Goal: Information Seeking & Learning: Learn about a topic

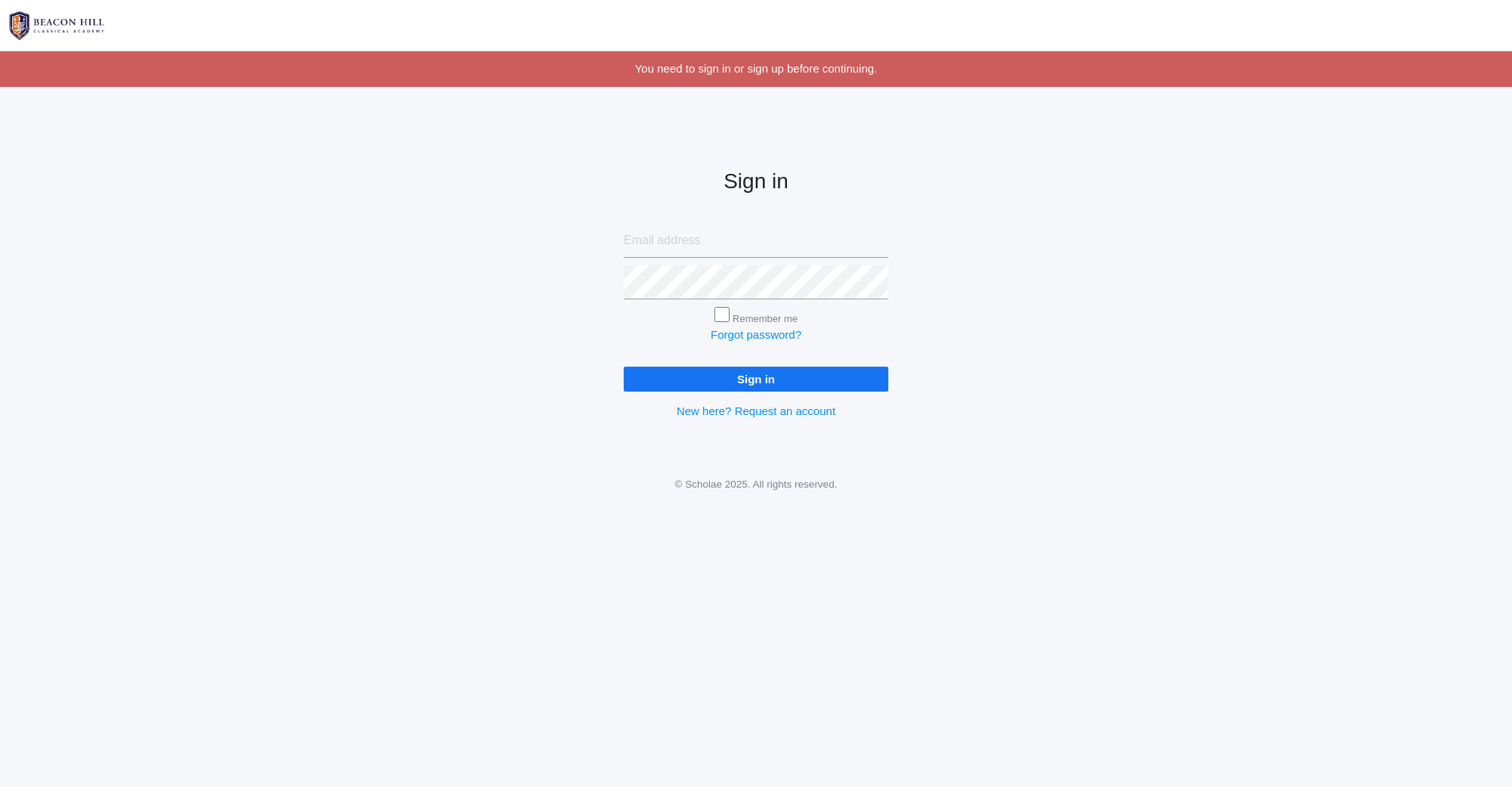
type input "[EMAIL_ADDRESS][DOMAIN_NAME]"
click at [774, 380] on input "Sign in" at bounding box center [756, 379] width 265 height 25
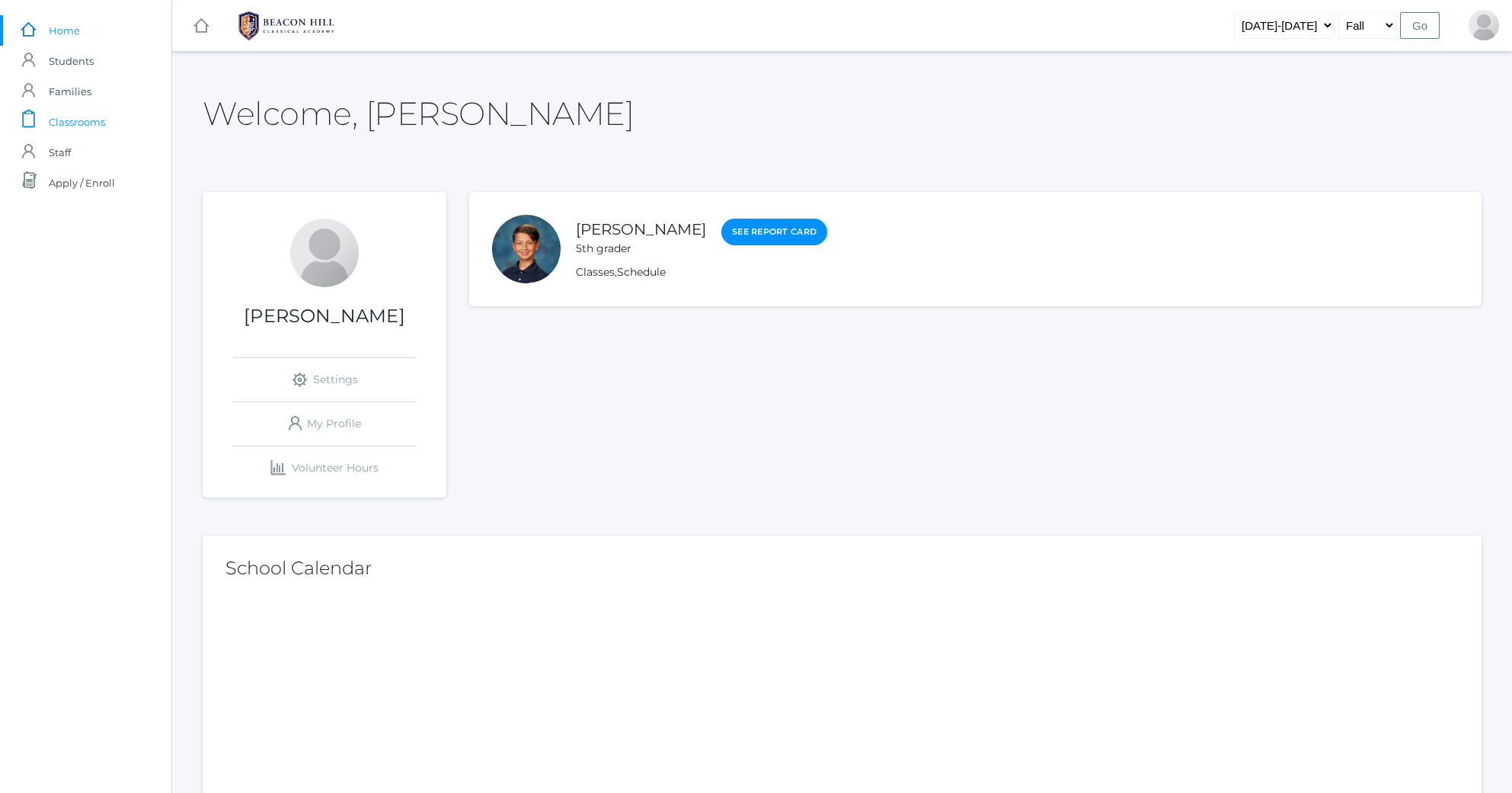
click at [68, 120] on span "Classrooms" at bounding box center [76, 122] width 56 height 30
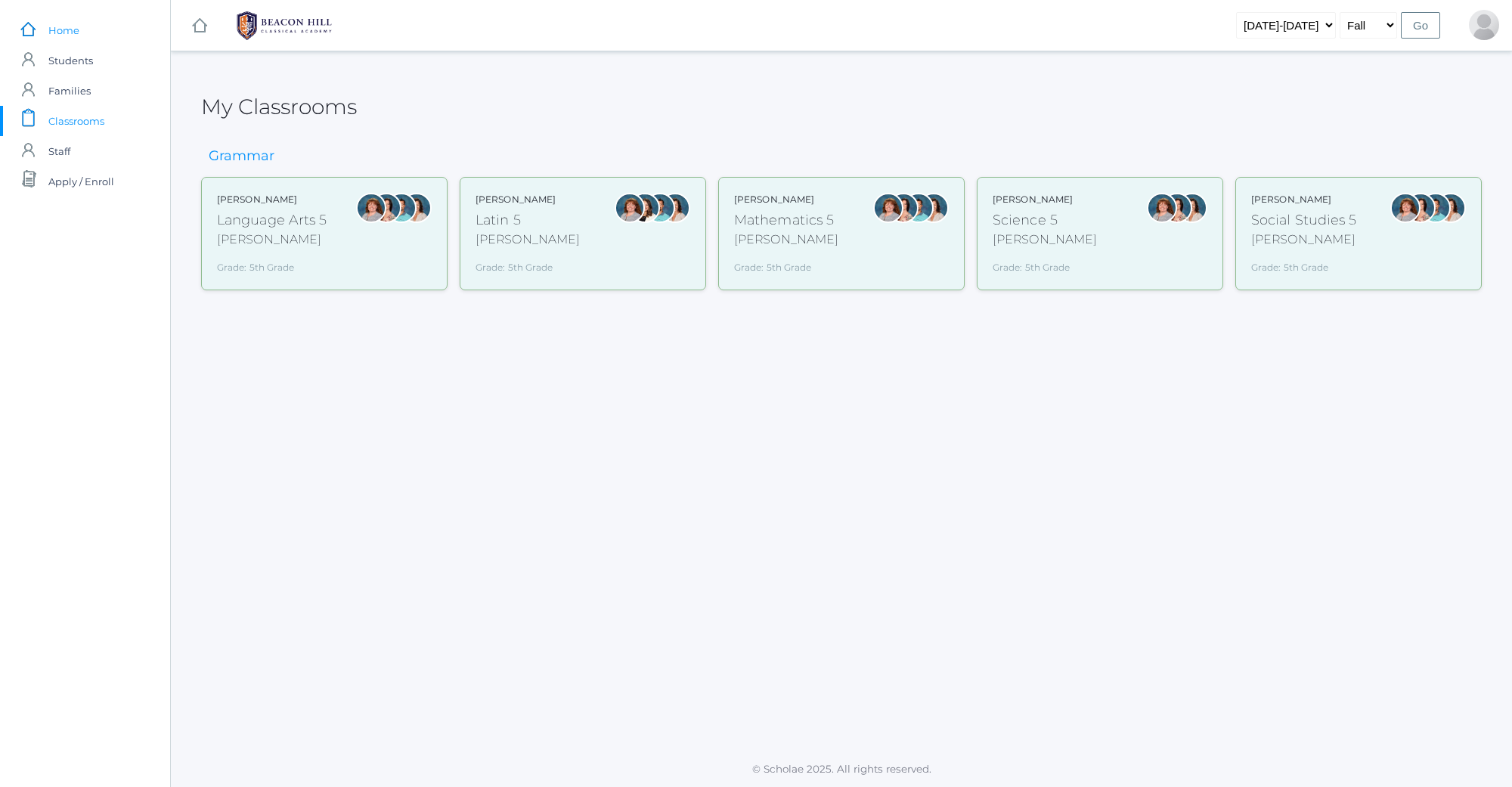
click at [67, 23] on span "Home" at bounding box center [63, 30] width 31 height 30
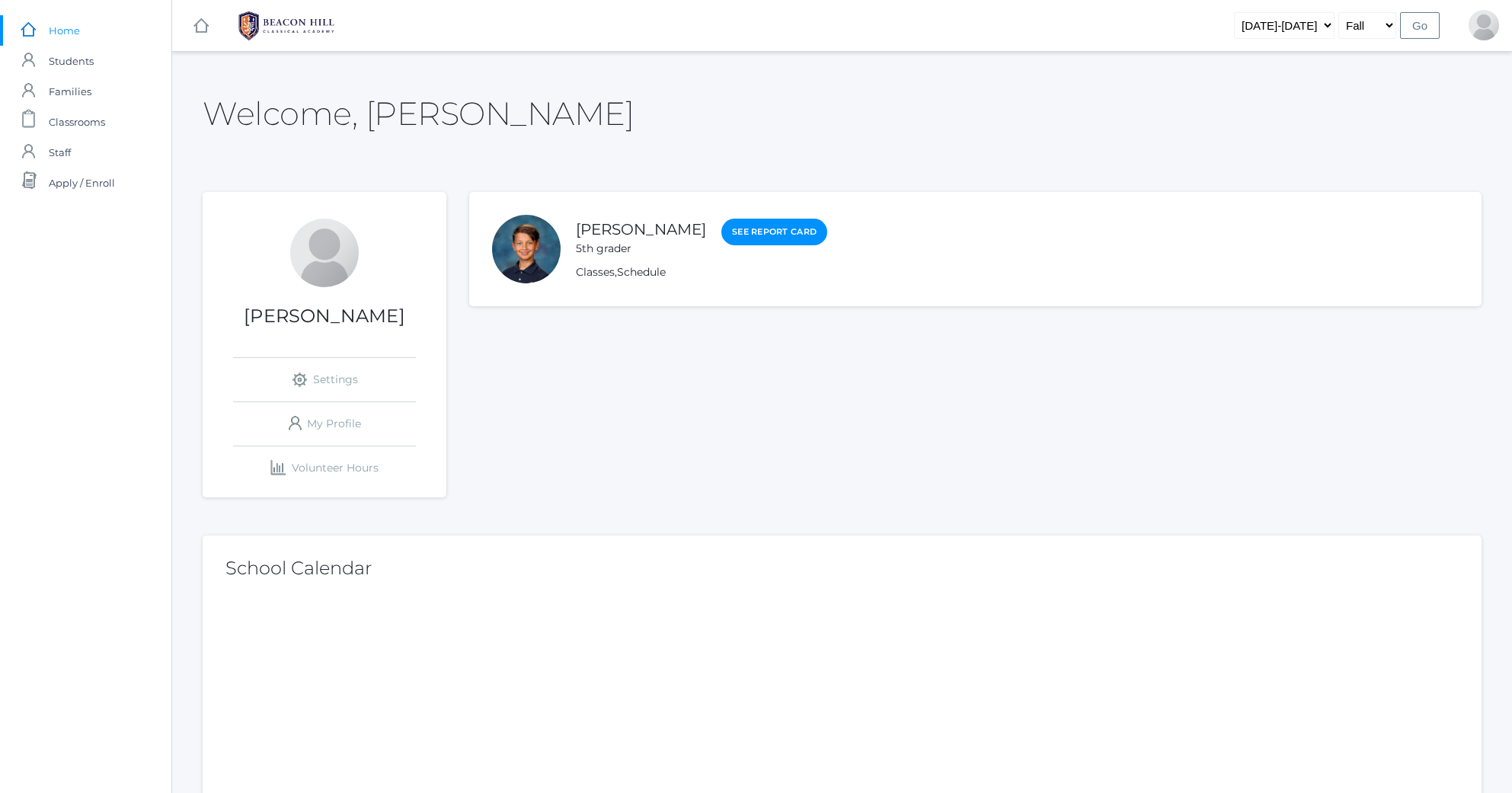
click at [520, 252] on div at bounding box center [527, 249] width 69 height 69
click at [735, 276] on div "Classes , Schedule" at bounding box center [701, 272] width 252 height 16
click at [339, 417] on link "icons/user/plain Created with Sketch. My Profile" at bounding box center [324, 424] width 183 height 43
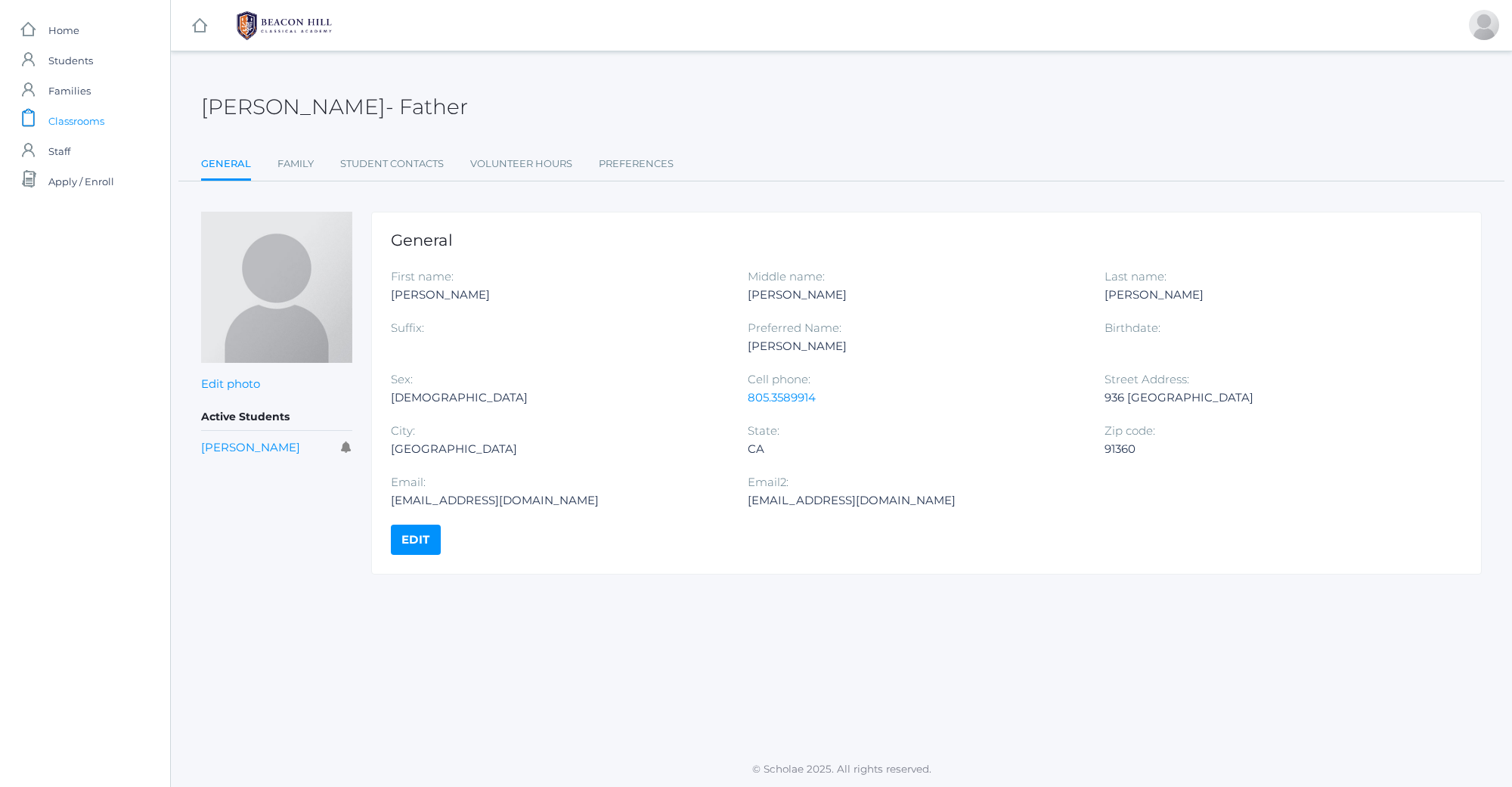
click at [74, 119] on span "Classrooms" at bounding box center [75, 121] width 56 height 30
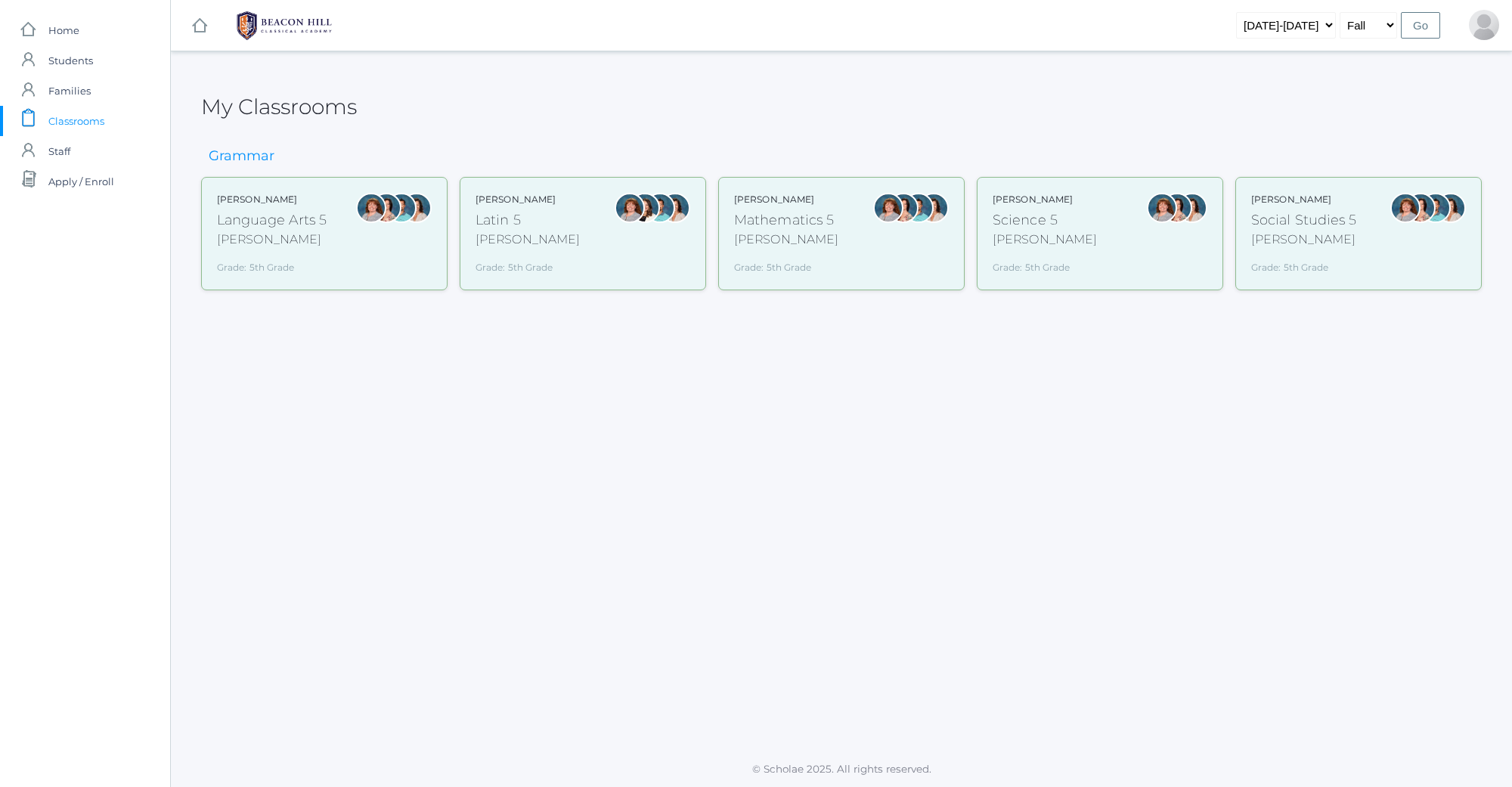
click at [287, 228] on div "Language Arts 5" at bounding box center [272, 220] width 110 height 21
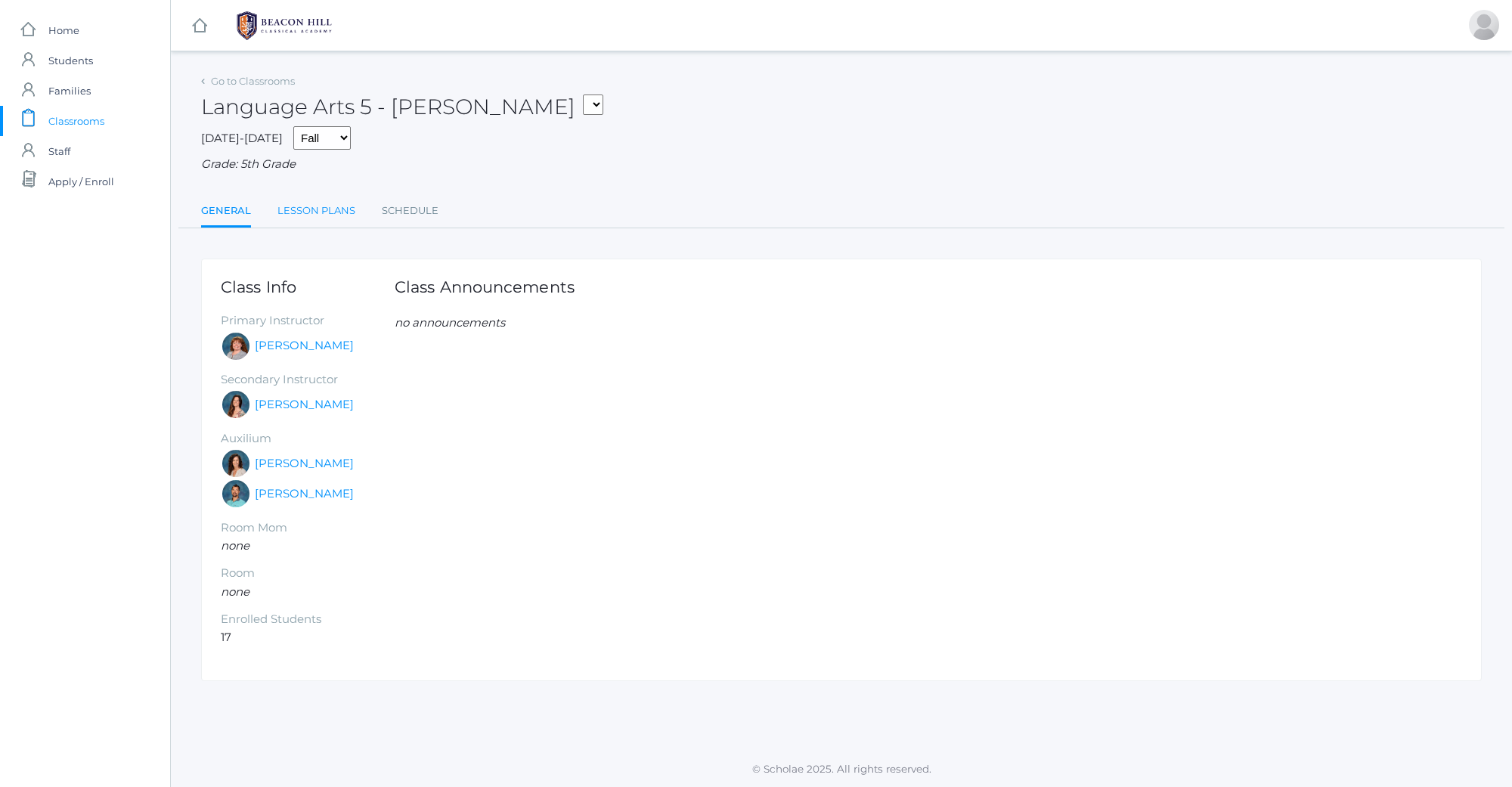
click at [312, 216] on link "Lesson Plans" at bounding box center [316, 211] width 78 height 30
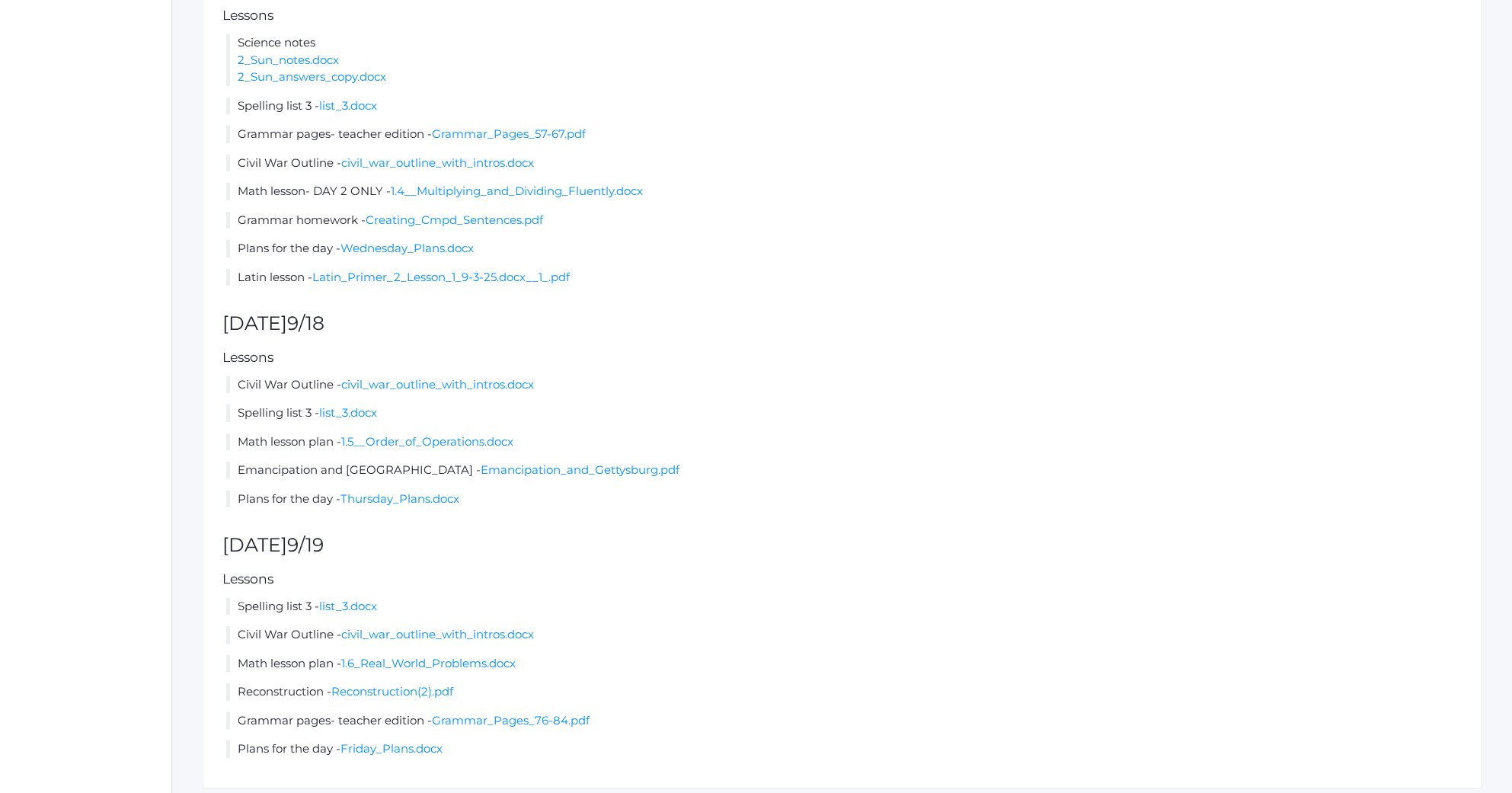
scroll to position [931, 0]
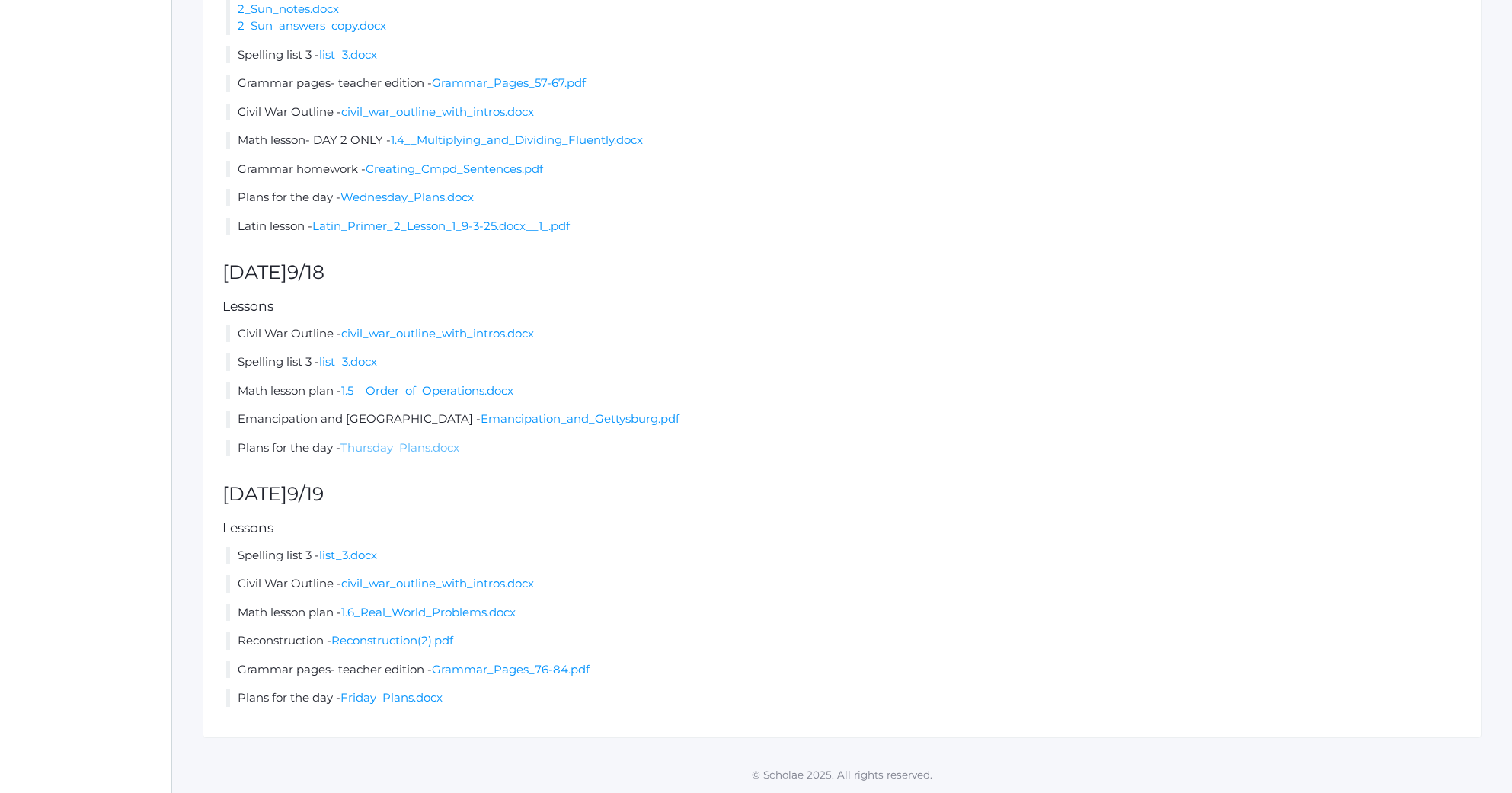
click at [359, 448] on link "Thursday_Plans.docx" at bounding box center [400, 447] width 119 height 14
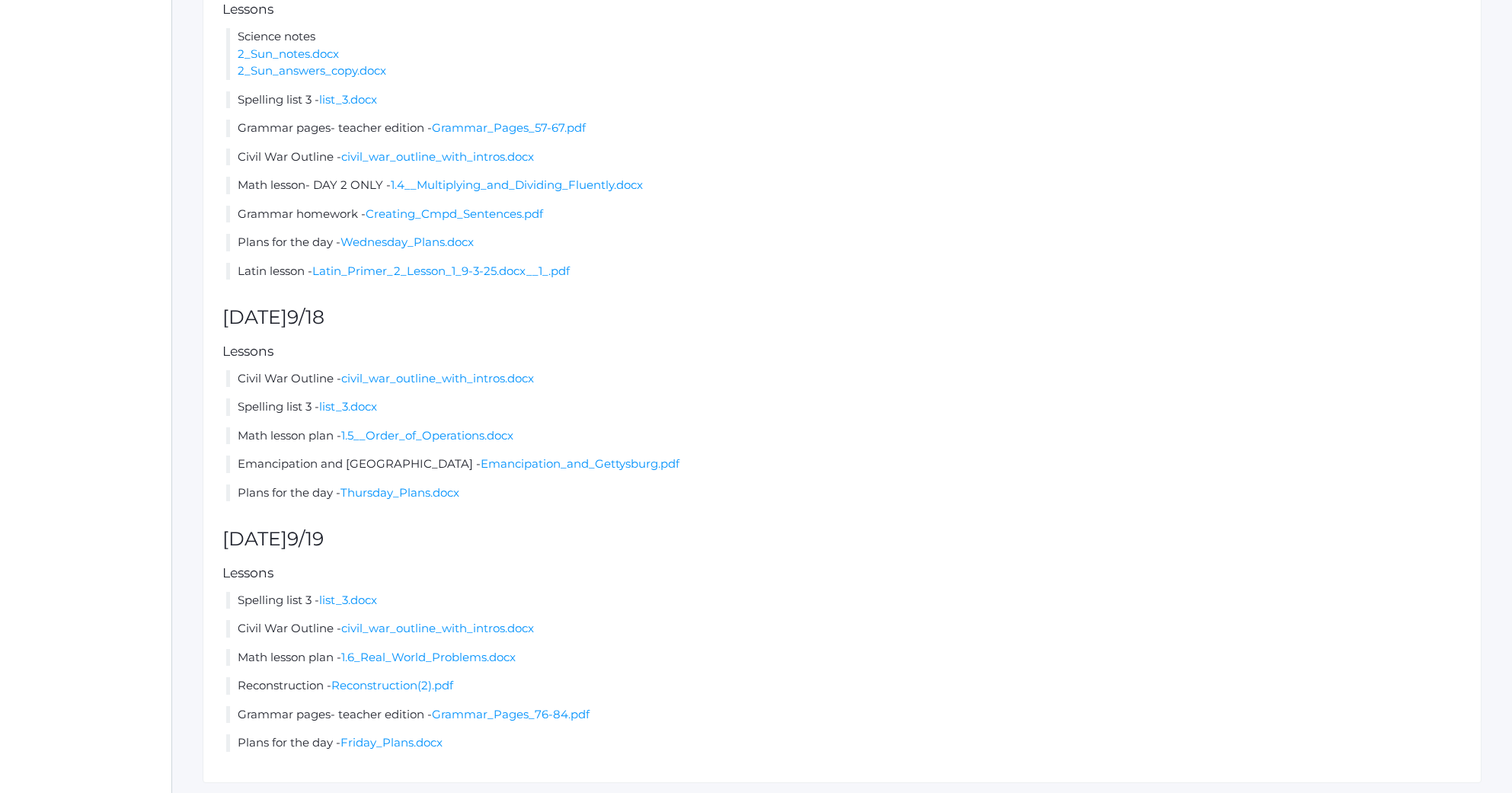
scroll to position [796, 0]
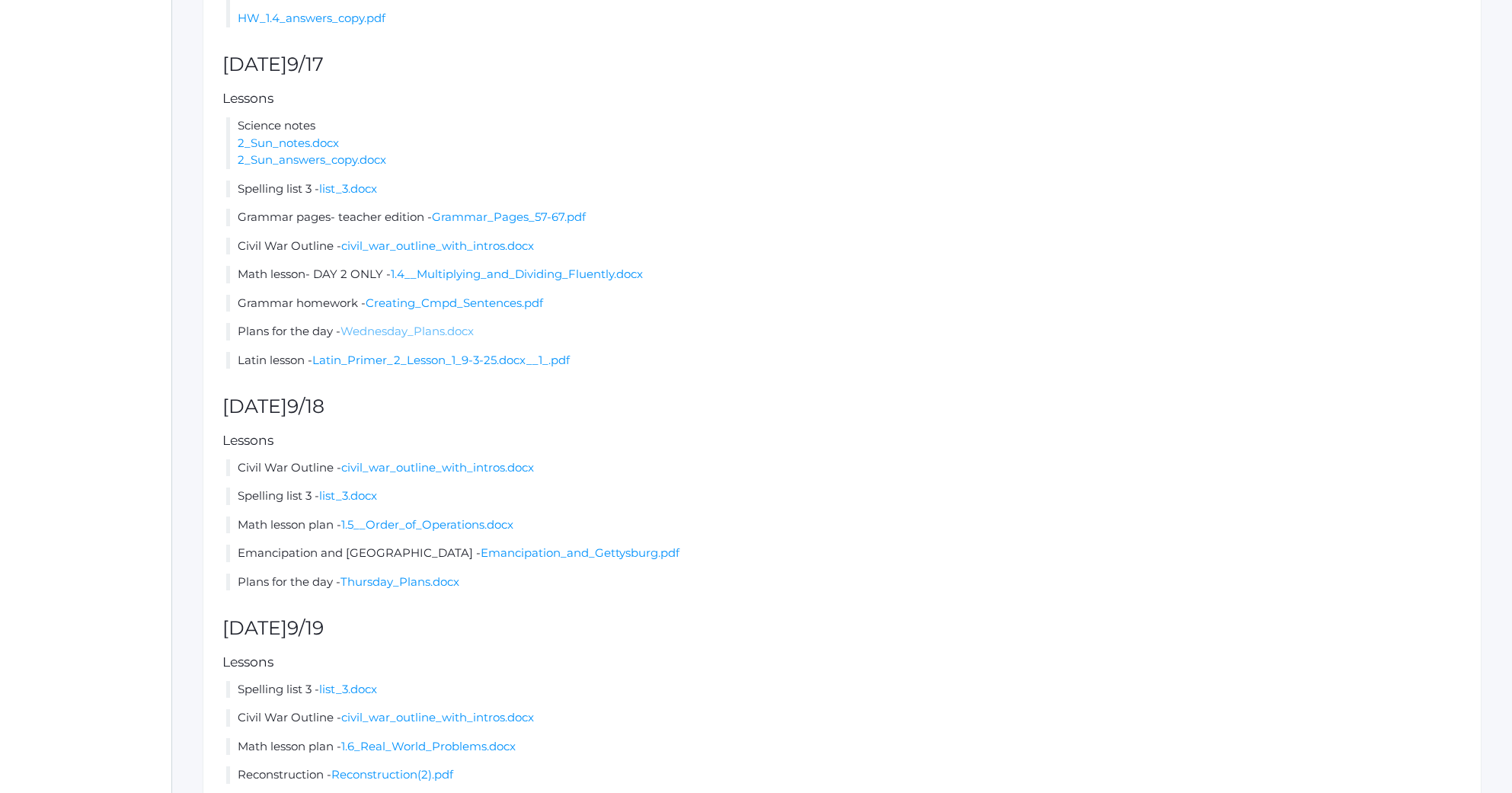
click at [457, 329] on link "Wednesday_Plans.docx" at bounding box center [406, 330] width 133 height 14
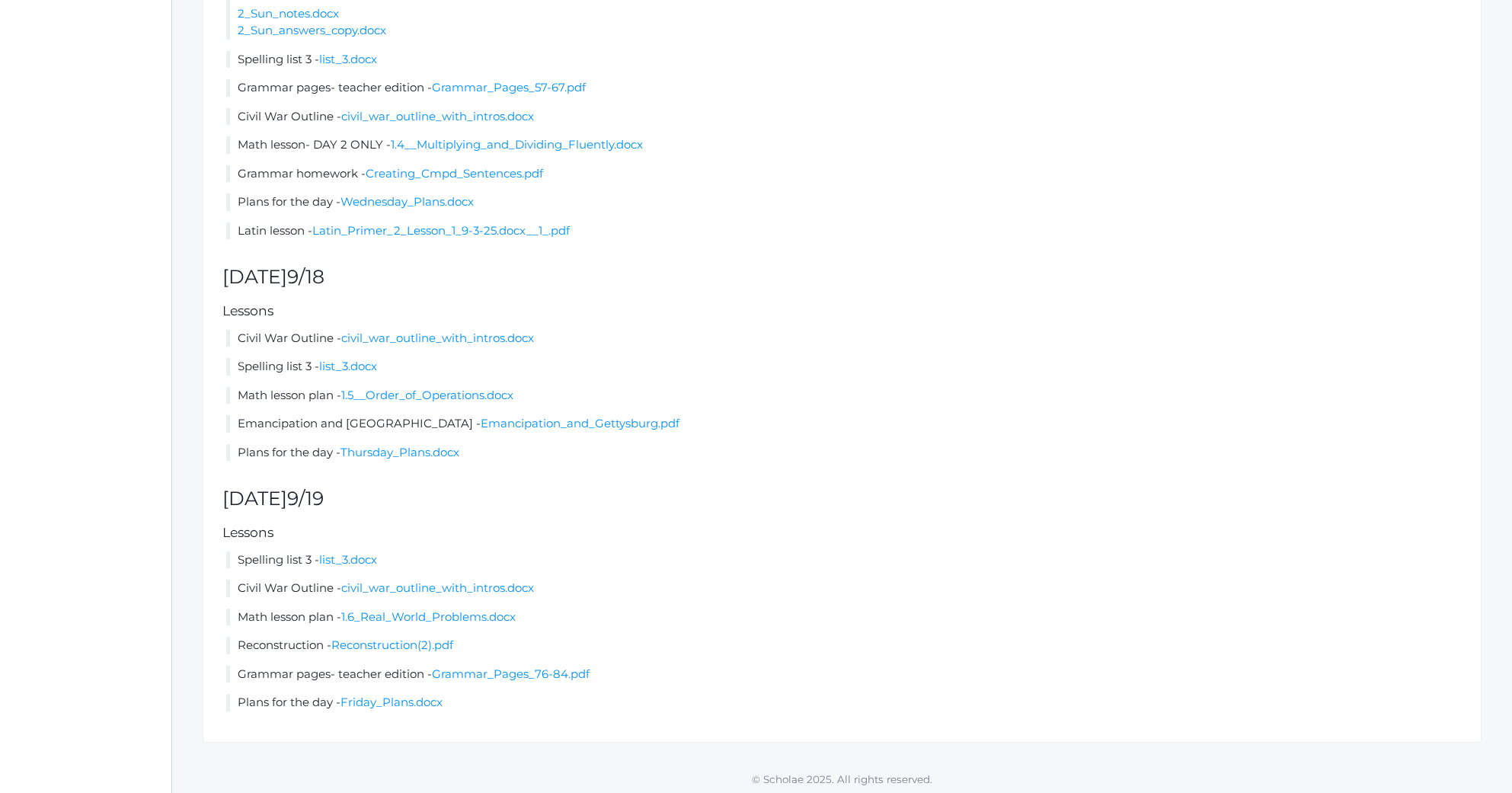
scroll to position [924, 0]
click at [710, 318] on h5 "Lessons" at bounding box center [842, 312] width 1240 height 14
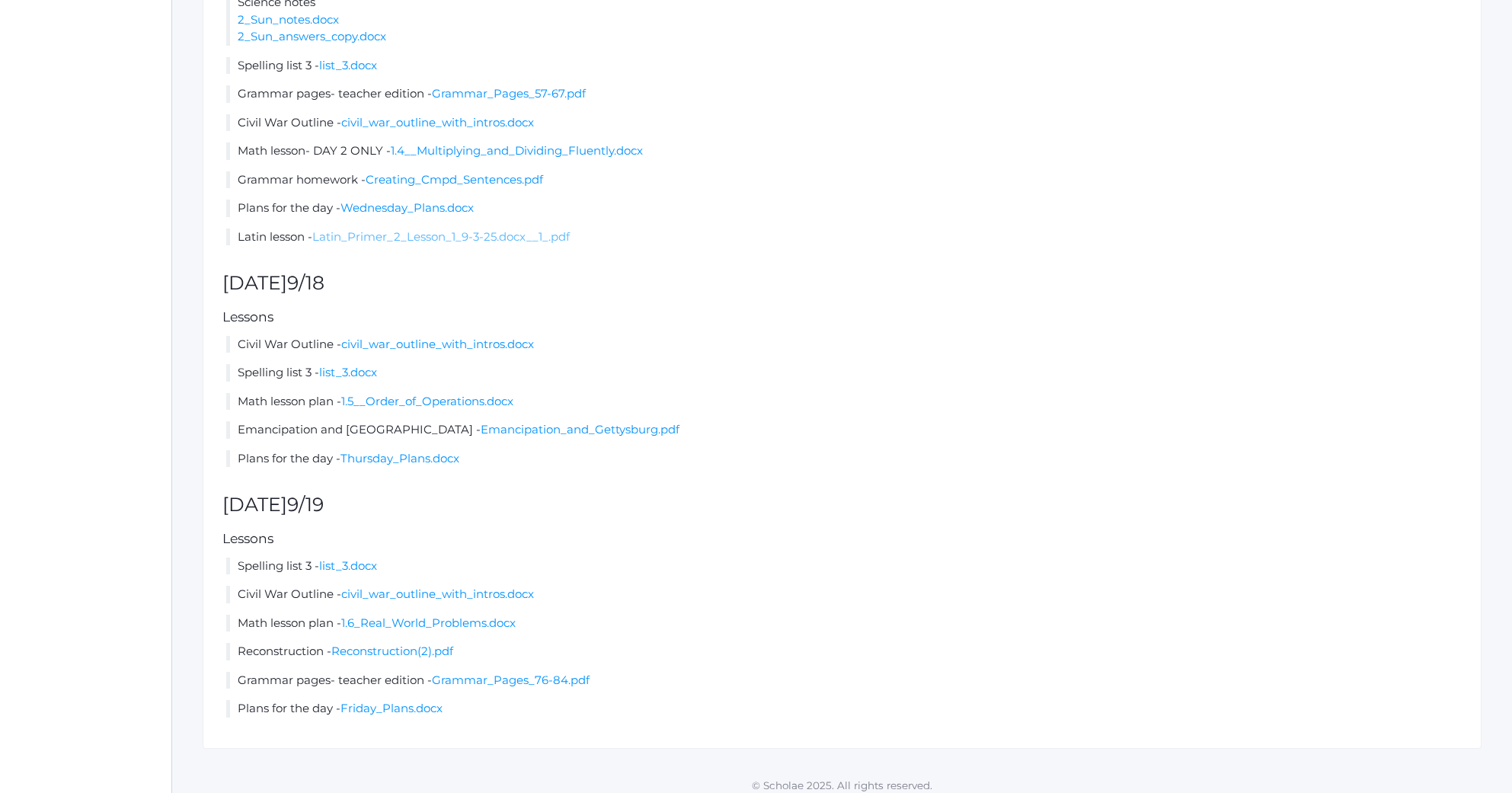
scroll to position [919, 0]
click at [430, 154] on link "1.4__Multiplying_and_Dividing_Fluently.docx" at bounding box center [517, 150] width 252 height 14
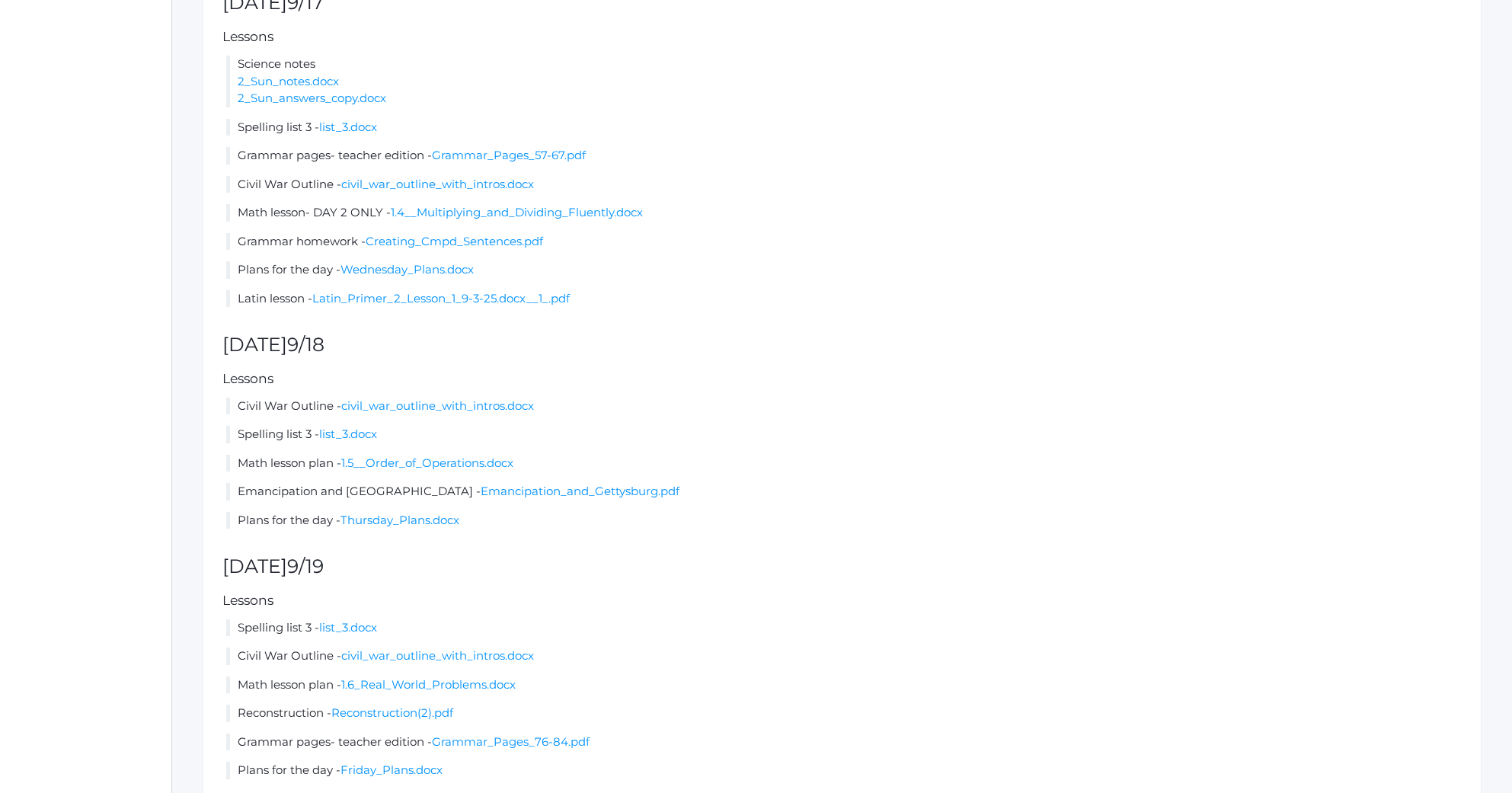
scroll to position [931, 0]
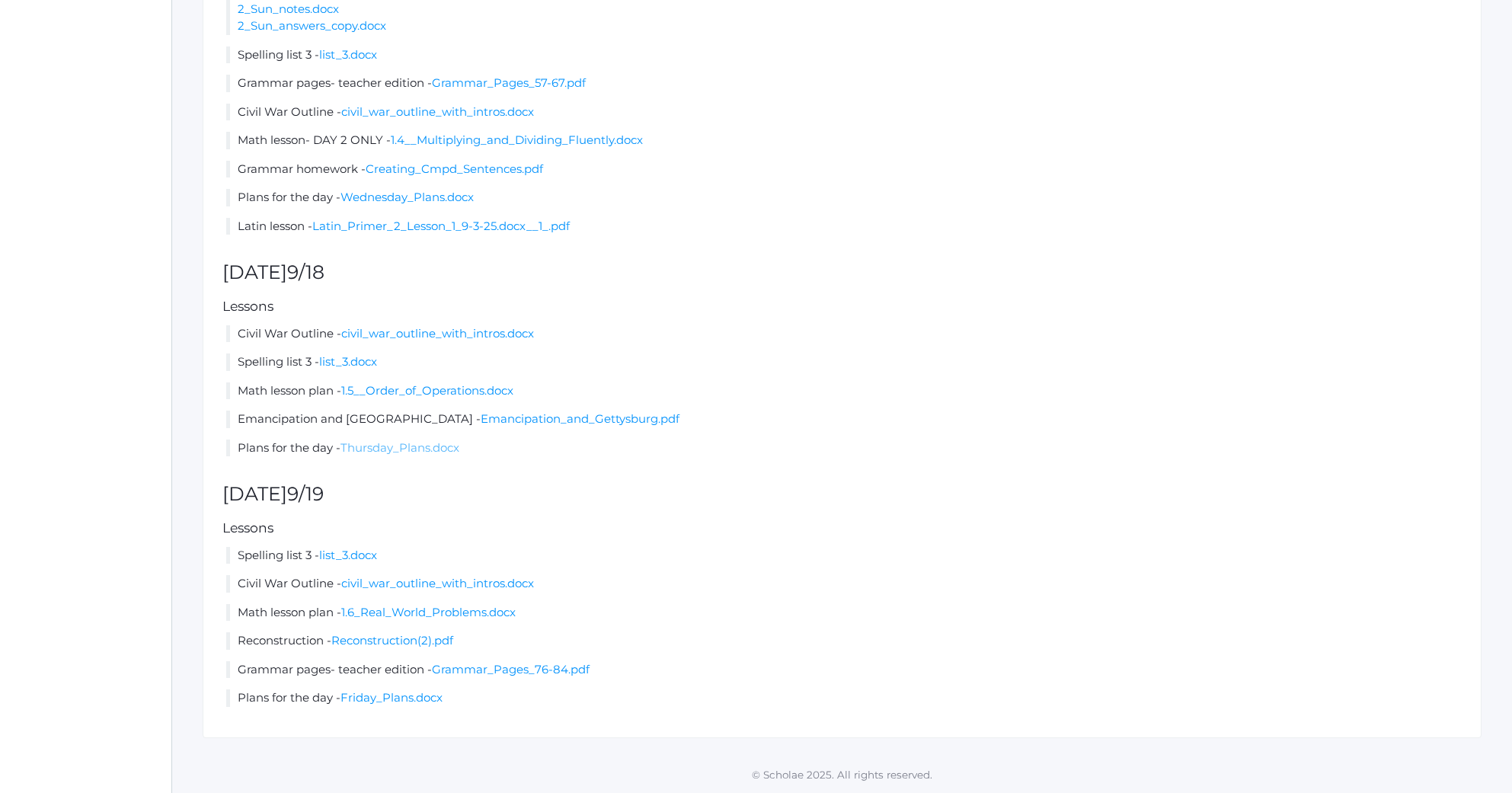
click at [418, 449] on link "Thursday_Plans.docx" at bounding box center [400, 447] width 119 height 14
